Goal: Task Accomplishment & Management: Manage account settings

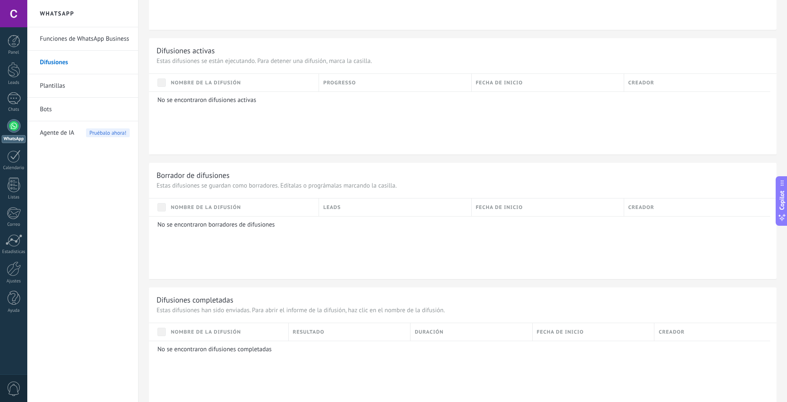
scroll to position [221, 0]
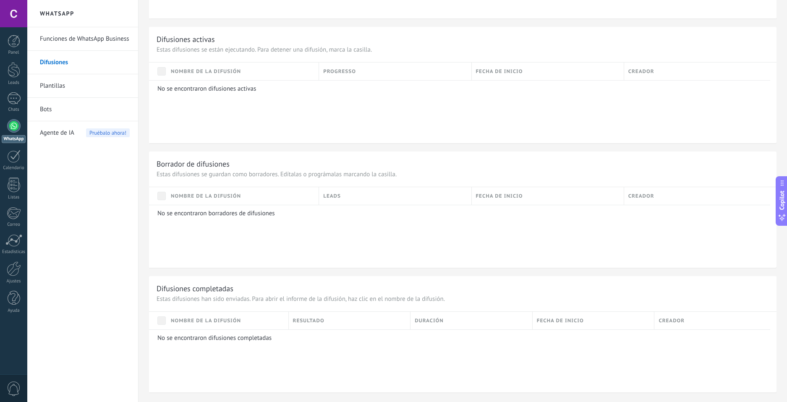
click at [76, 86] on link "Plantillas" at bounding box center [85, 85] width 90 height 23
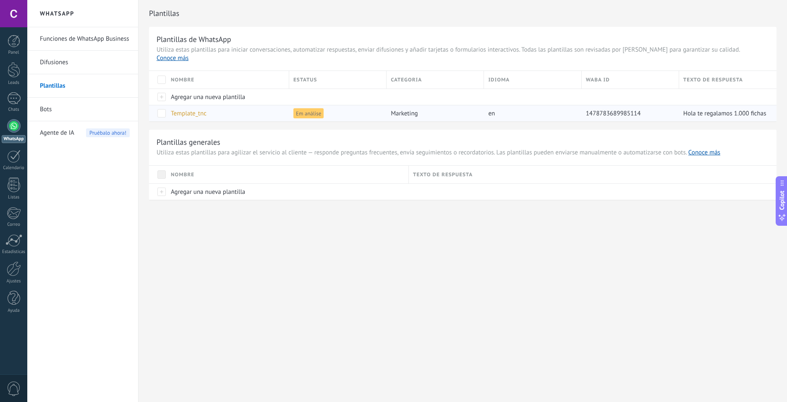
click at [736, 105] on div "Hola te regalamos 1.000 fichas extra para que vuelvas a jugar (Se acreditan al …" at bounding box center [723, 113] width 89 height 16
click at [292, 107] on div "Em análise" at bounding box center [335, 113] width 93 height 16
click at [179, 109] on span "Template_tnc" at bounding box center [189, 113] width 36 height 8
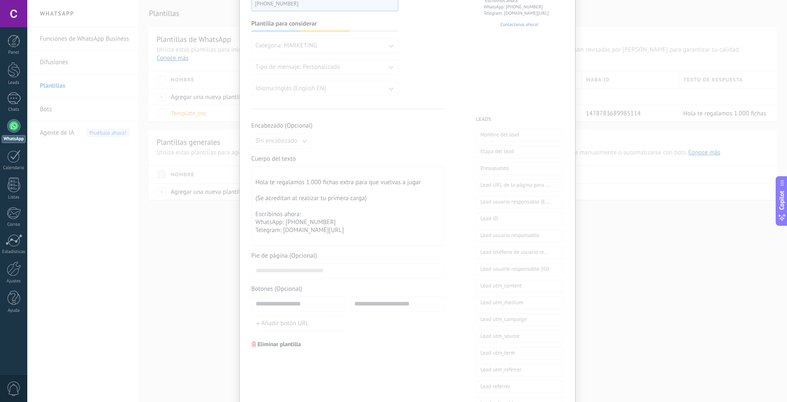
scroll to position [255, 0]
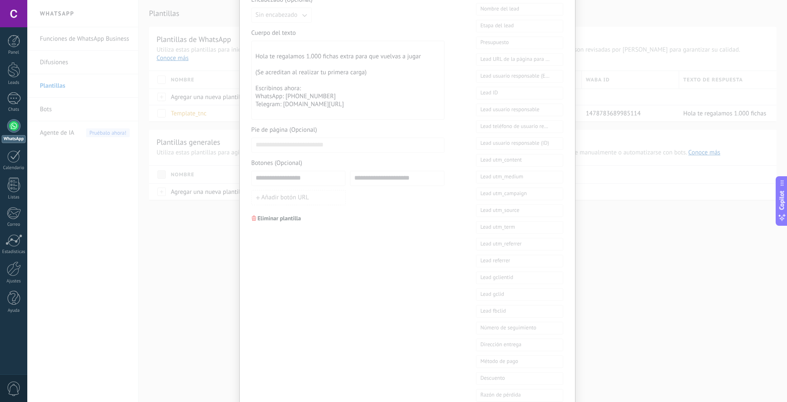
click at [279, 214] on button "Eliminar plantilla" at bounding box center [276, 218] width 57 height 13
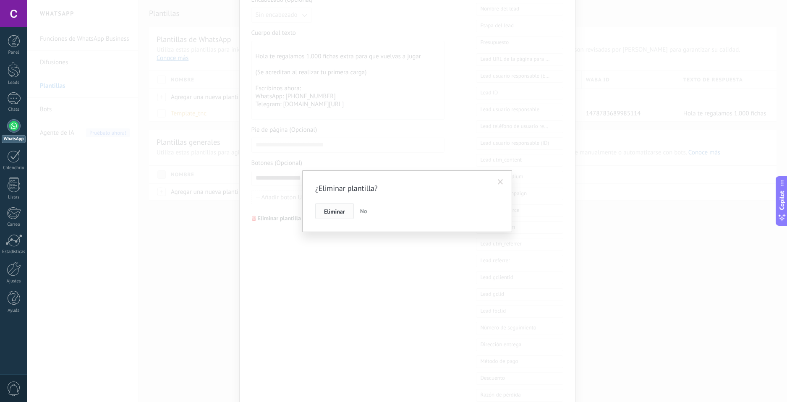
click at [342, 217] on button "Eliminar" at bounding box center [334, 211] width 39 height 16
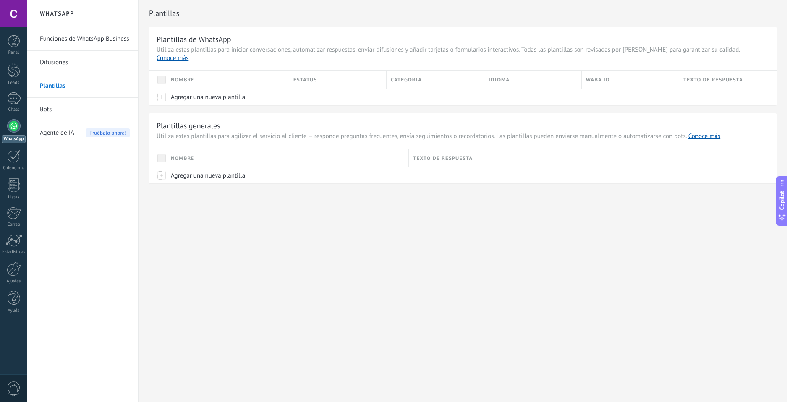
click at [224, 224] on div "WhatsApp Funciones de WhatsApp Business Difusiones Plantillas Bots Agente de IA…" at bounding box center [406, 201] width 759 height 402
click at [218, 93] on span "Agregar una nueva plantilla" at bounding box center [208, 97] width 74 height 8
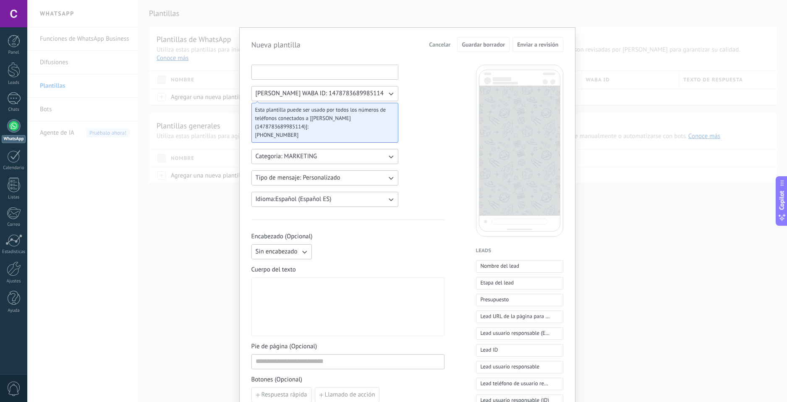
click at [331, 77] on input at bounding box center [325, 71] width 146 height 13
click at [352, 179] on button "Tipo de mensaje: Personalizado" at bounding box center [324, 177] width 147 height 15
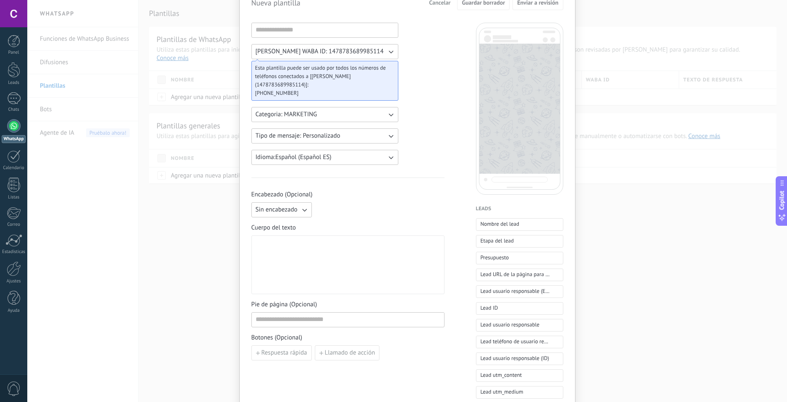
click at [300, 207] on icon "button" at bounding box center [304, 210] width 8 height 8
click at [287, 217] on ul "Sin encabezado Texto Imagen o archivo" at bounding box center [279, 224] width 66 height 44
click at [287, 219] on li "Texto" at bounding box center [278, 224] width 65 height 14
click at [348, 213] on input at bounding box center [379, 209] width 128 height 13
click at [282, 216] on button "Texto" at bounding box center [281, 209] width 60 height 15
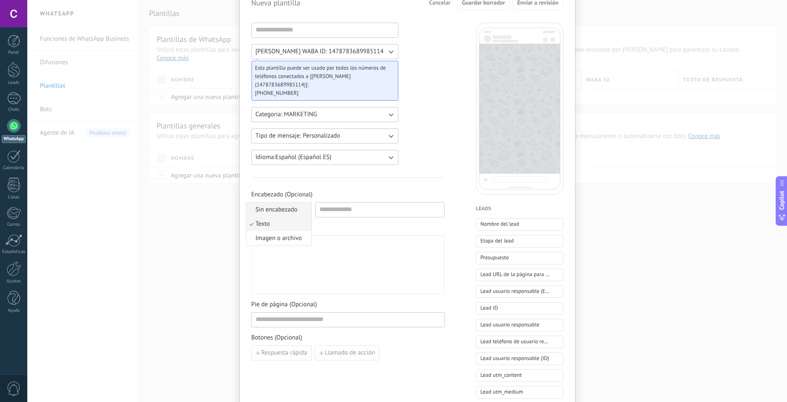
click at [285, 213] on span "Sin encabezado" at bounding box center [276, 210] width 42 height 8
click at [294, 249] on div at bounding box center [347, 265] width 185 height 52
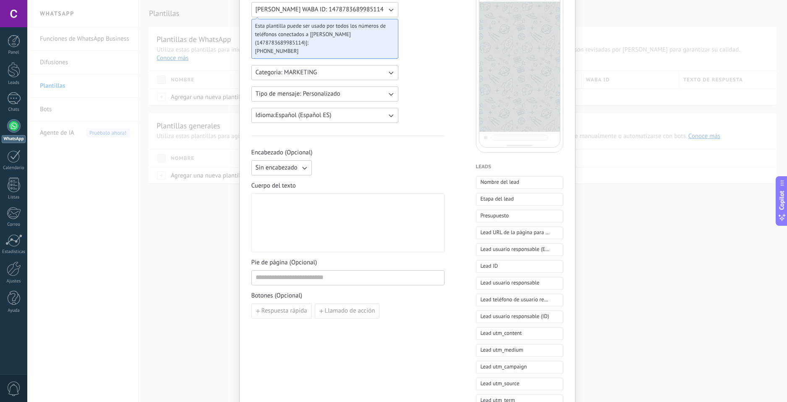
scroll to position [0, 0]
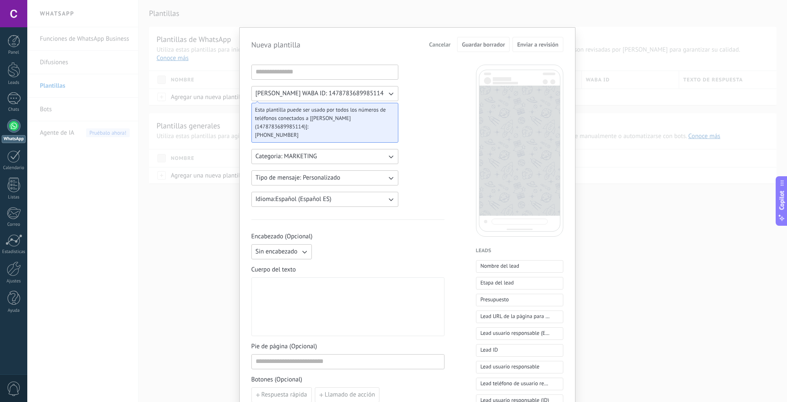
click at [302, 294] on div at bounding box center [347, 307] width 185 height 52
paste div
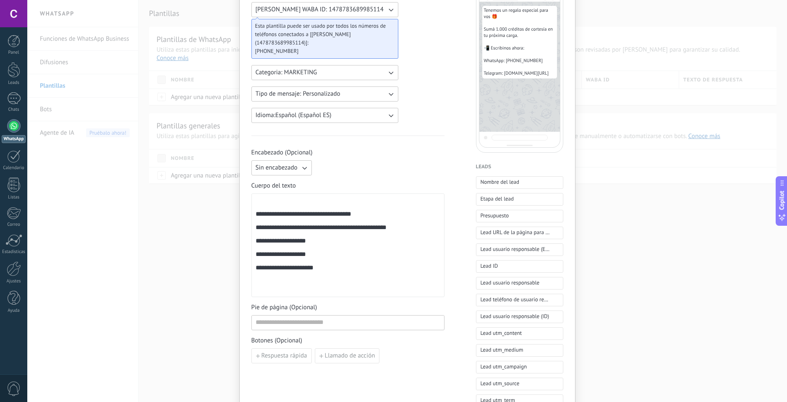
scroll to position [42, 0]
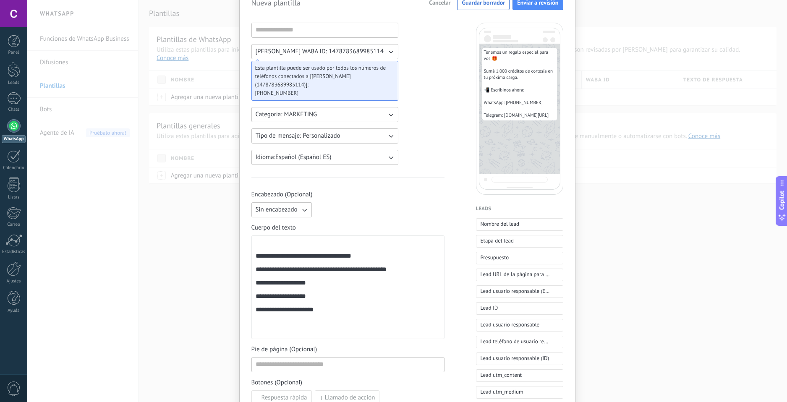
click at [262, 252] on div "**********" at bounding box center [347, 287] width 185 height 96
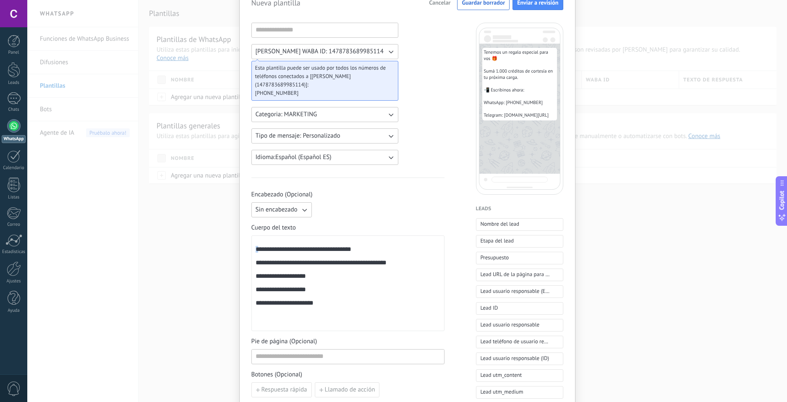
click at [253, 252] on div "**********" at bounding box center [347, 283] width 193 height 96
click at [399, 253] on div "**********" at bounding box center [347, 283] width 185 height 89
drag, startPoint x: 311, startPoint y: 268, endPoint x: 339, endPoint y: 271, distance: 28.2
click at [339, 271] on div "**********" at bounding box center [347, 283] width 185 height 89
click at [365, 282] on div "**********" at bounding box center [347, 283] width 185 height 89
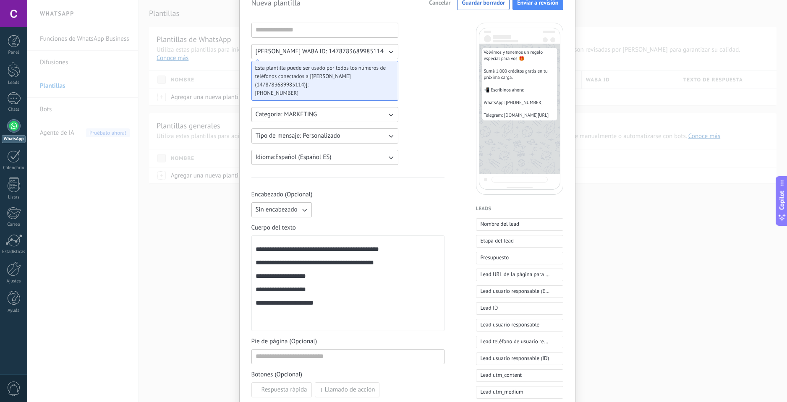
scroll to position [0, 0]
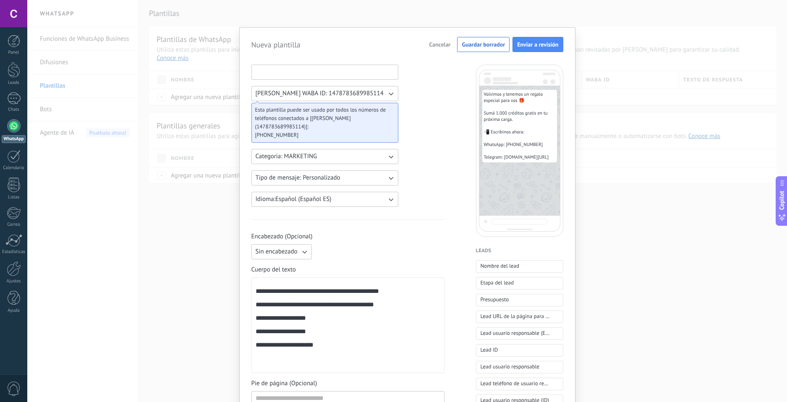
click at [327, 73] on input at bounding box center [325, 71] width 146 height 13
drag, startPoint x: 320, startPoint y: 73, endPoint x: 229, endPoint y: 79, distance: 91.2
click at [229, 79] on div "**********" at bounding box center [406, 201] width 759 height 402
drag, startPoint x: 263, startPoint y: 73, endPoint x: 235, endPoint y: 75, distance: 28.1
click at [232, 75] on div "**********" at bounding box center [406, 201] width 759 height 402
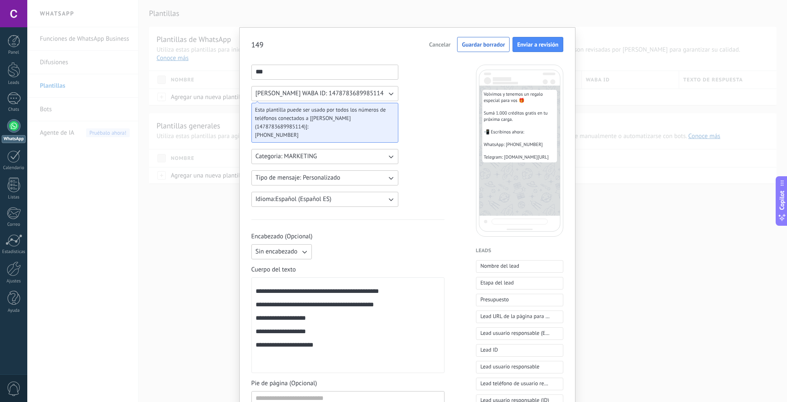
type input "***"
click at [362, 158] on button "Categoria: MARKETING" at bounding box center [324, 156] width 147 height 15
click at [280, 168] on span "MARKETING" at bounding box center [271, 171] width 33 height 8
click at [335, 100] on button "[PERSON_NAME] WABA ID: 1478783689985114" at bounding box center [324, 93] width 147 height 15
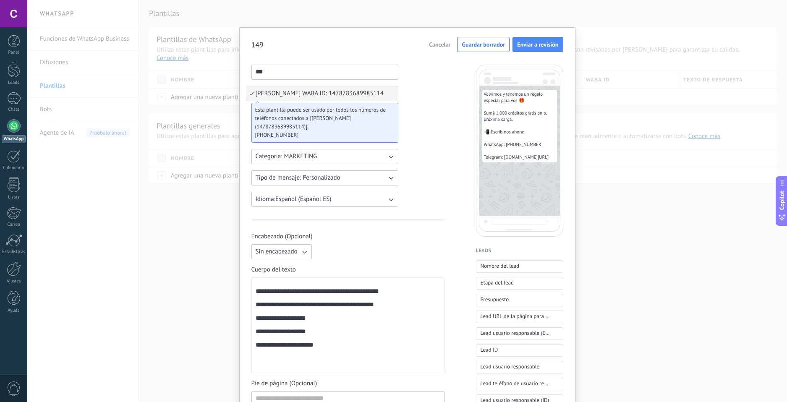
click at [335, 98] on li "[PERSON_NAME] WABA ID: 1478783689985114" at bounding box center [321, 93] width 151 height 14
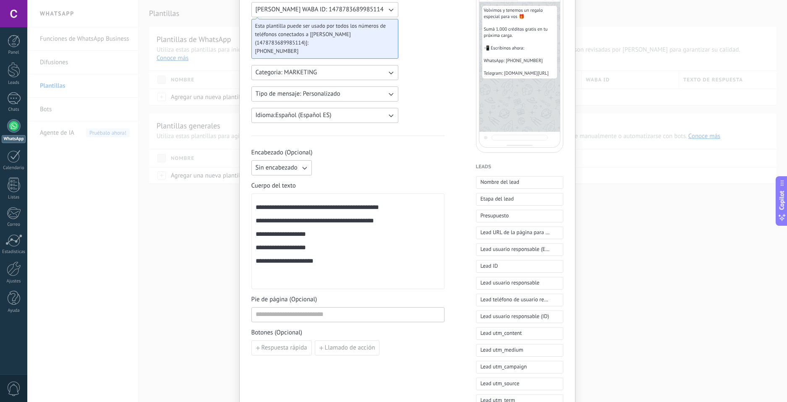
scroll to position [42, 0]
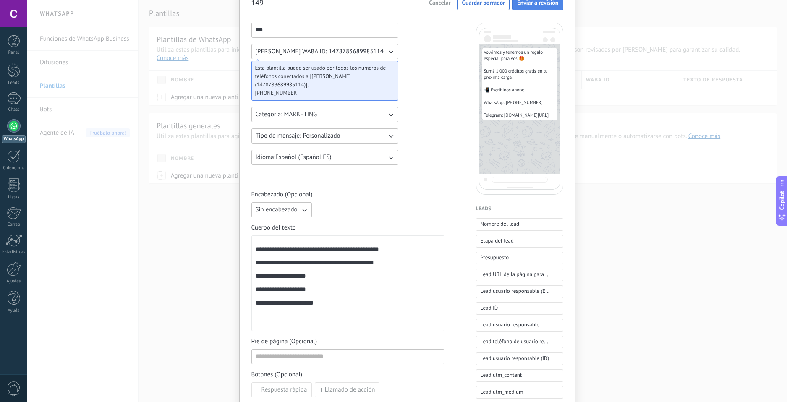
click at [536, 5] on span "Enviar a revisión" at bounding box center [537, 3] width 41 height 6
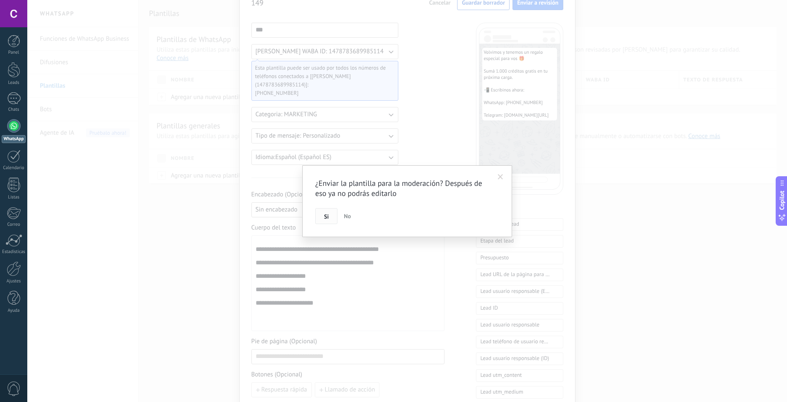
click at [326, 218] on span "Si" at bounding box center [326, 217] width 5 height 6
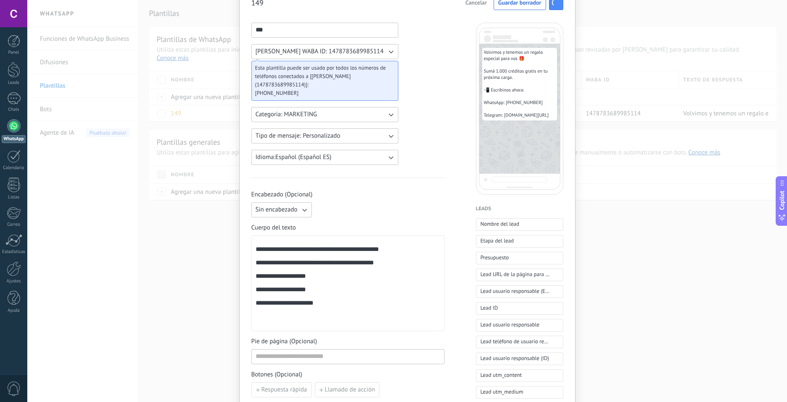
scroll to position [0, 0]
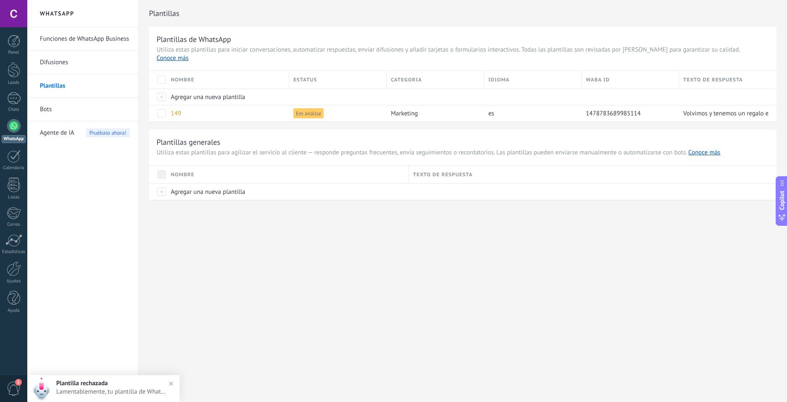
click at [20, 389] on span "1" at bounding box center [14, 388] width 14 height 15
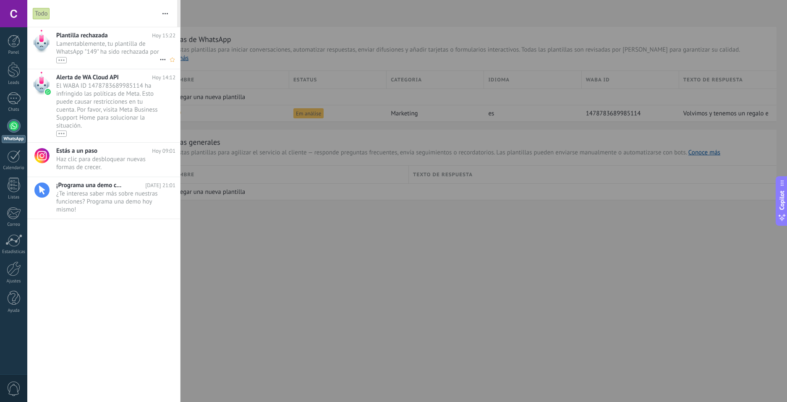
click at [133, 61] on div "•••" at bounding box center [107, 59] width 103 height 7
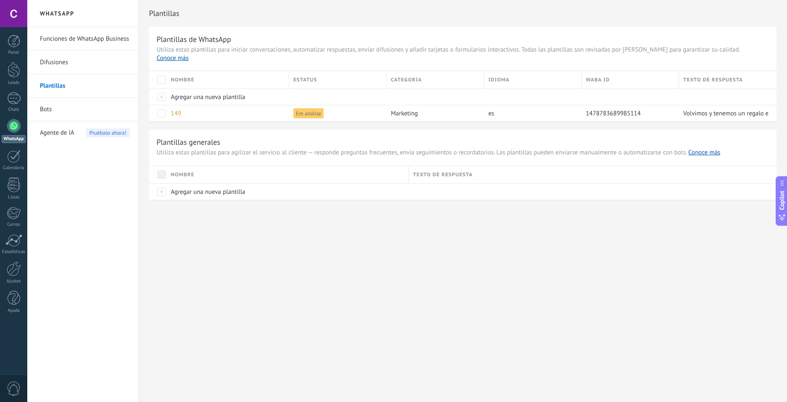
click at [17, 385] on span "0" at bounding box center [14, 388] width 14 height 15
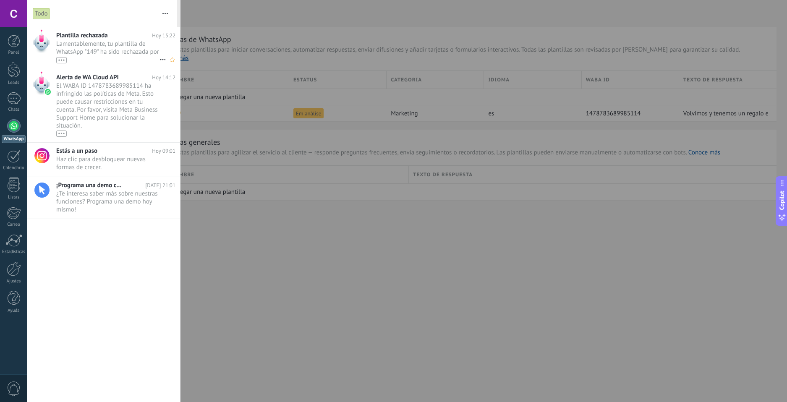
click at [61, 59] on div "•••" at bounding box center [61, 60] width 10 height 6
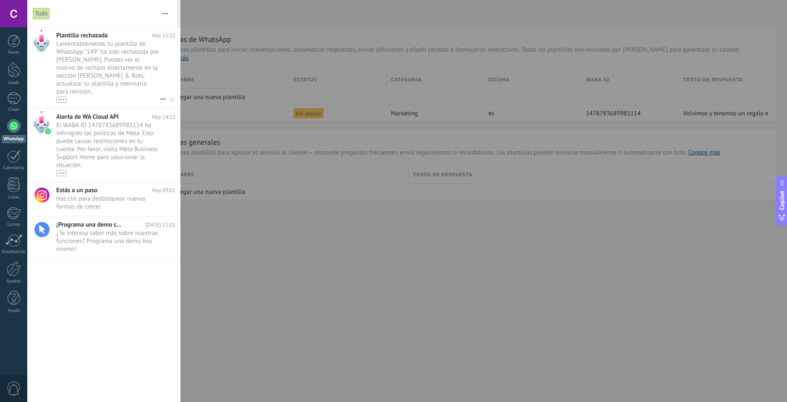
click at [161, 94] on icon at bounding box center [163, 99] width 10 height 10
click at [206, 178] on div at bounding box center [393, 201] width 787 height 402
click at [208, 172] on div at bounding box center [393, 201] width 787 height 402
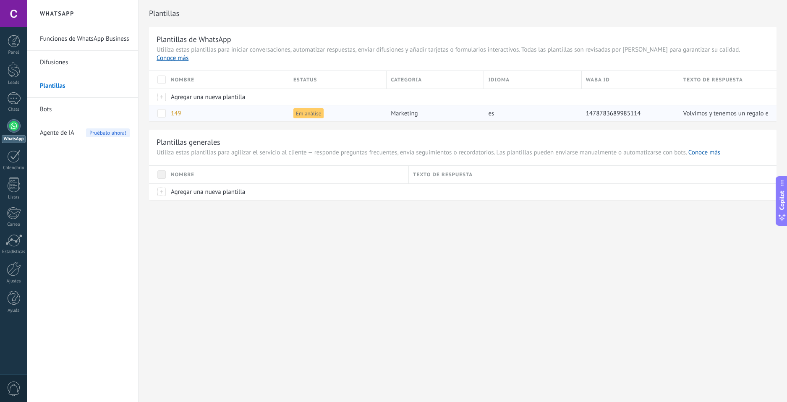
click at [175, 109] on span "149" at bounding box center [176, 113] width 10 height 8
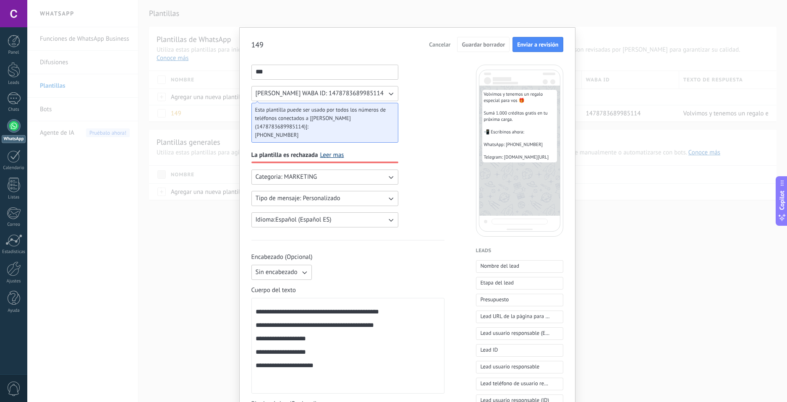
click at [325, 155] on link "Leer mas" at bounding box center [332, 155] width 24 height 8
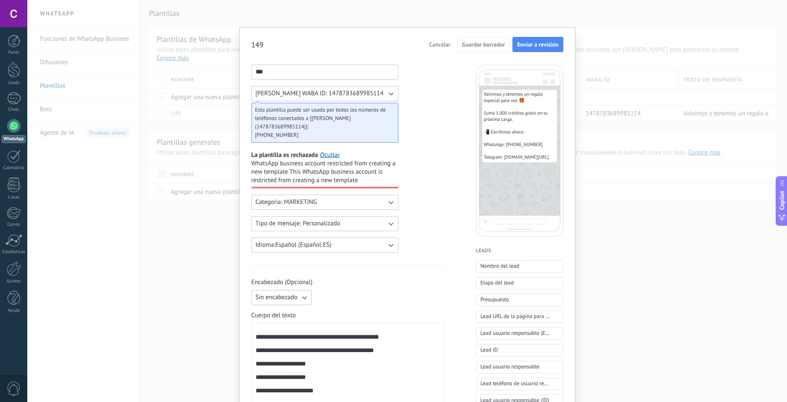
click at [320, 172] on span "WhatsApp business account restricted from creating a new template This WhatsApp…" at bounding box center [324, 171] width 147 height 25
click at [342, 182] on span "WhatsApp business account restricted from creating a new template This WhatsApp…" at bounding box center [324, 171] width 147 height 25
drag, startPoint x: 348, startPoint y: 180, endPoint x: 248, endPoint y: 164, distance: 101.9
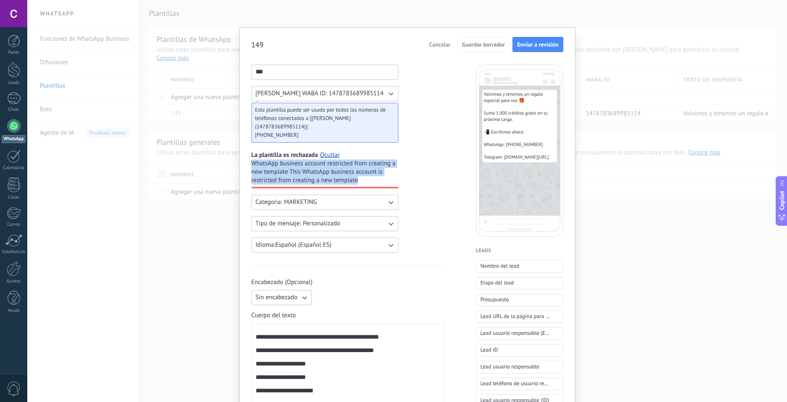
click at [279, 2] on div "**********" at bounding box center [406, 201] width 759 height 402
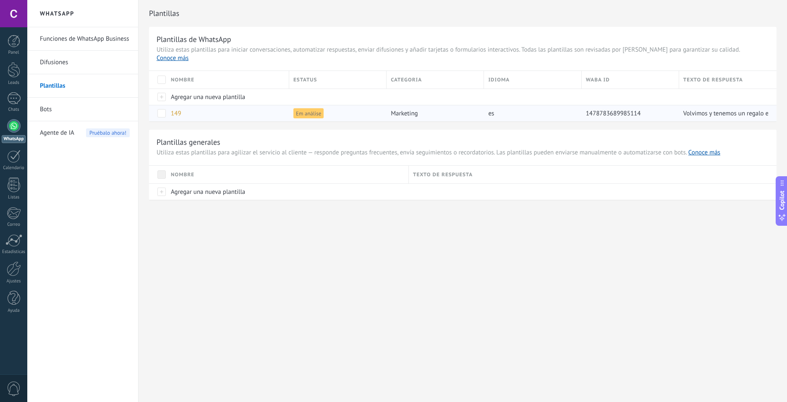
click at [182, 106] on div "149" at bounding box center [226, 113] width 118 height 16
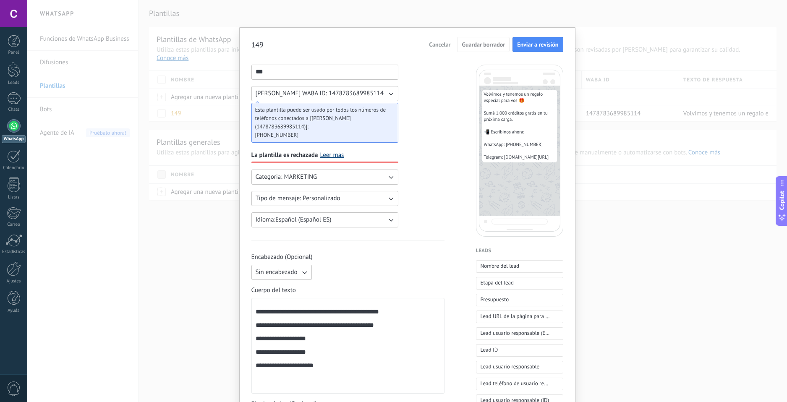
click at [320, 155] on link "Leer mas" at bounding box center [332, 155] width 24 height 8
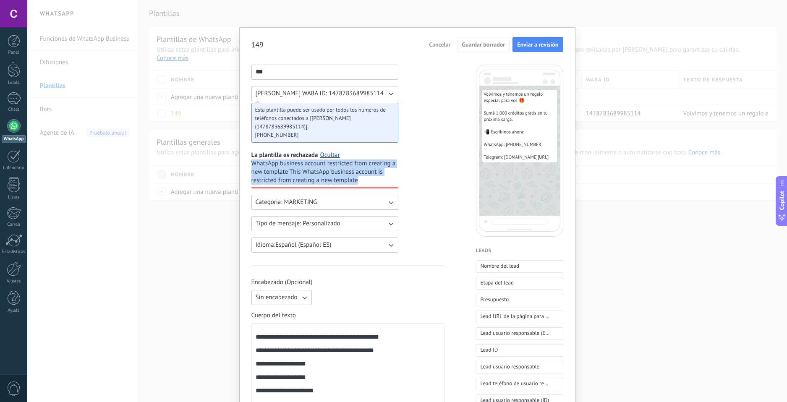
drag, startPoint x: 357, startPoint y: 180, endPoint x: 238, endPoint y: 160, distance: 120.7
copy span "WhatsApp business account restricted from creating a new template This WhatsApp…"
click at [205, 301] on div "**********" at bounding box center [406, 201] width 759 height 402
